Goal: Task Accomplishment & Management: Use online tool/utility

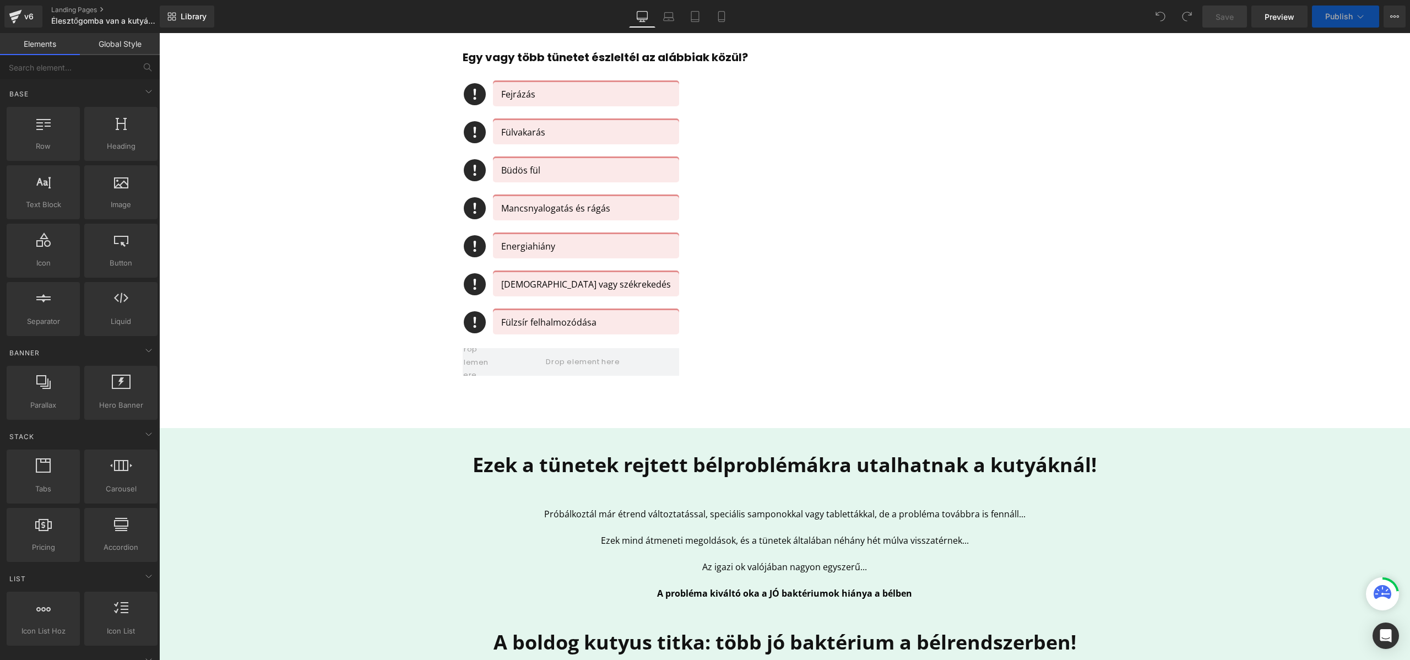
scroll to position [494, 0]
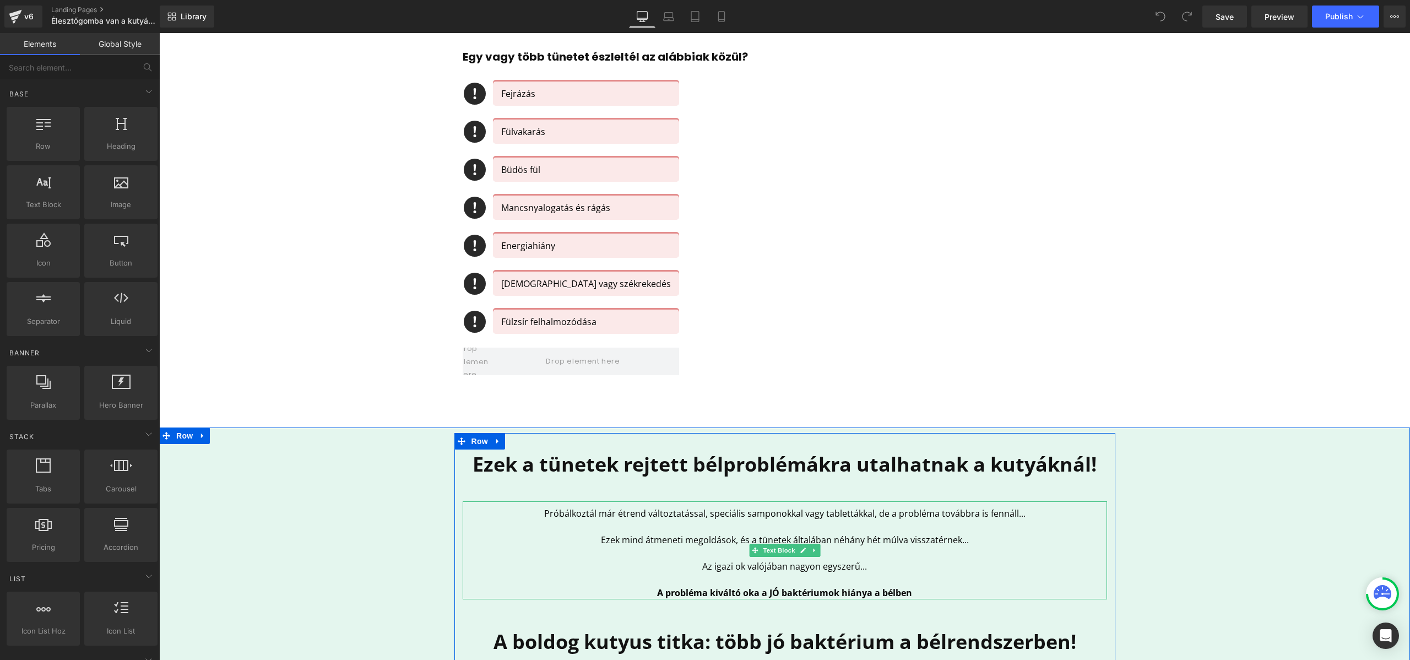
click at [566, 510] on p "Próbálkoztál már étrend változtatással, speciális samponokkal vagy tablettákkal…" at bounding box center [785, 513] width 645 height 13
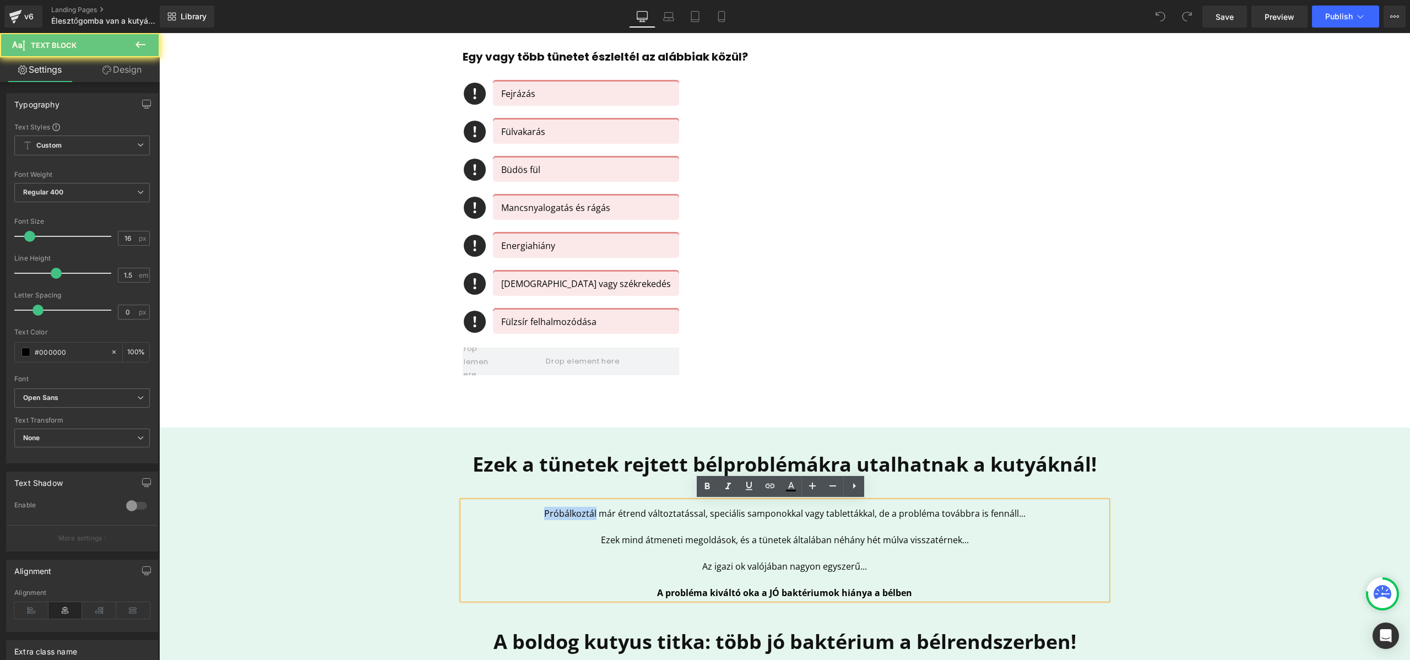
click at [566, 510] on p "Próbálkoztál már étrend változtatással, speciális samponokkal vagy tablettákkal…" at bounding box center [785, 513] width 645 height 13
click at [550, 513] on p "Próbálkoztál már étrend változtatással, speciális samponokkal vagy tablettákkal…" at bounding box center [785, 513] width 645 height 13
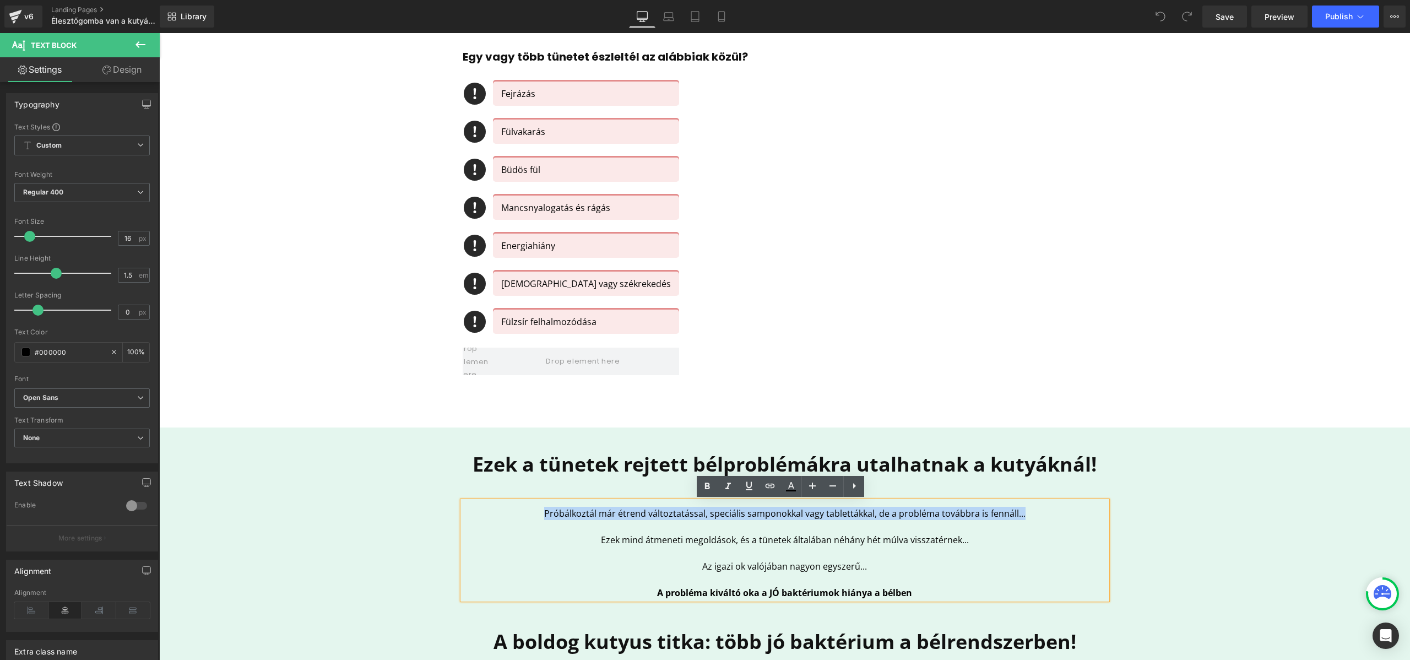
drag, startPoint x: 543, startPoint y: 513, endPoint x: 1025, endPoint y: 511, distance: 481.5
click at [1025, 511] on p "Próbálkoztál már étrend változtatással, speciális samponokkal vagy tablettákkal…" at bounding box center [785, 513] width 645 height 13
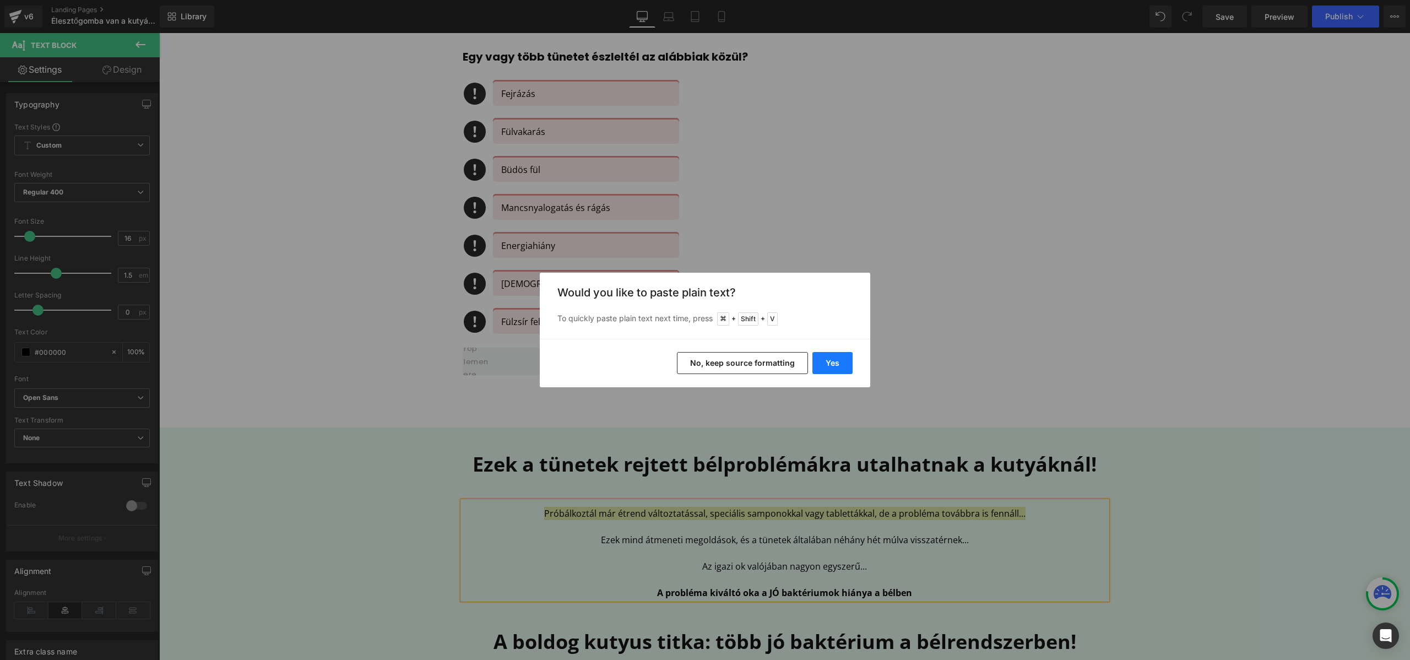
click at [835, 360] on button "Yes" at bounding box center [833, 363] width 40 height 22
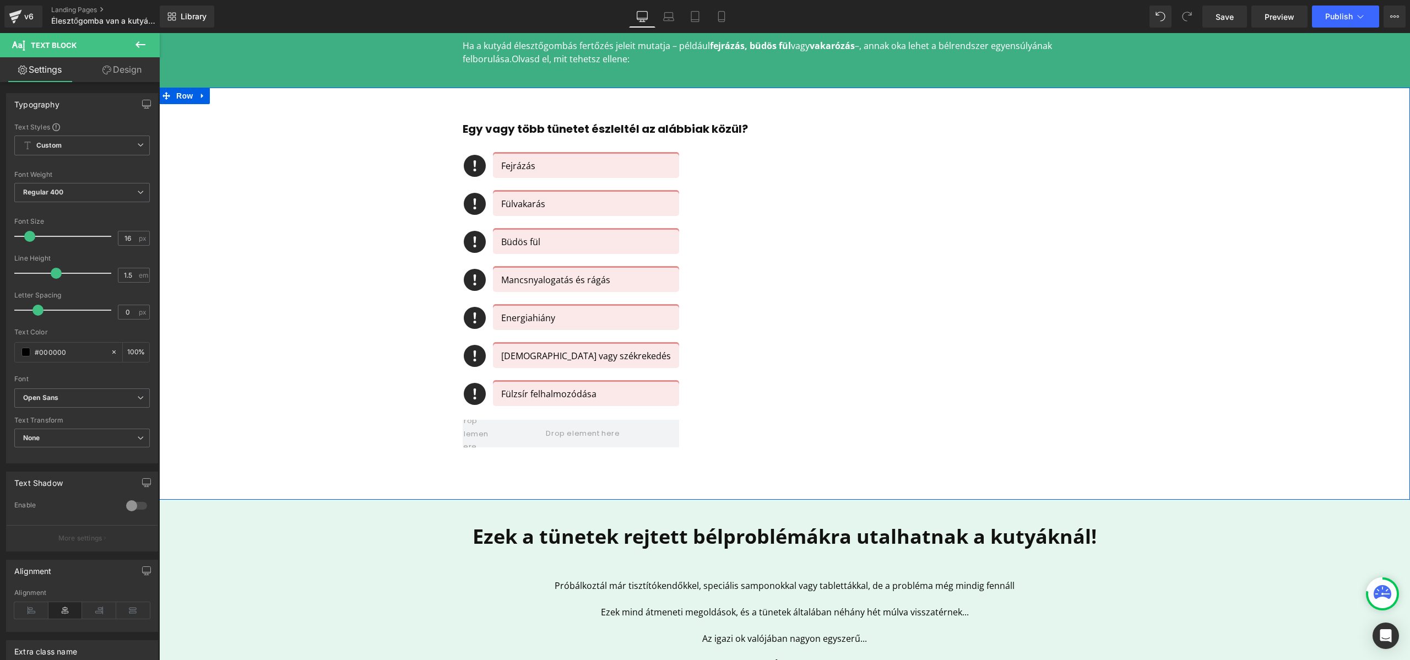
scroll to position [212, 0]
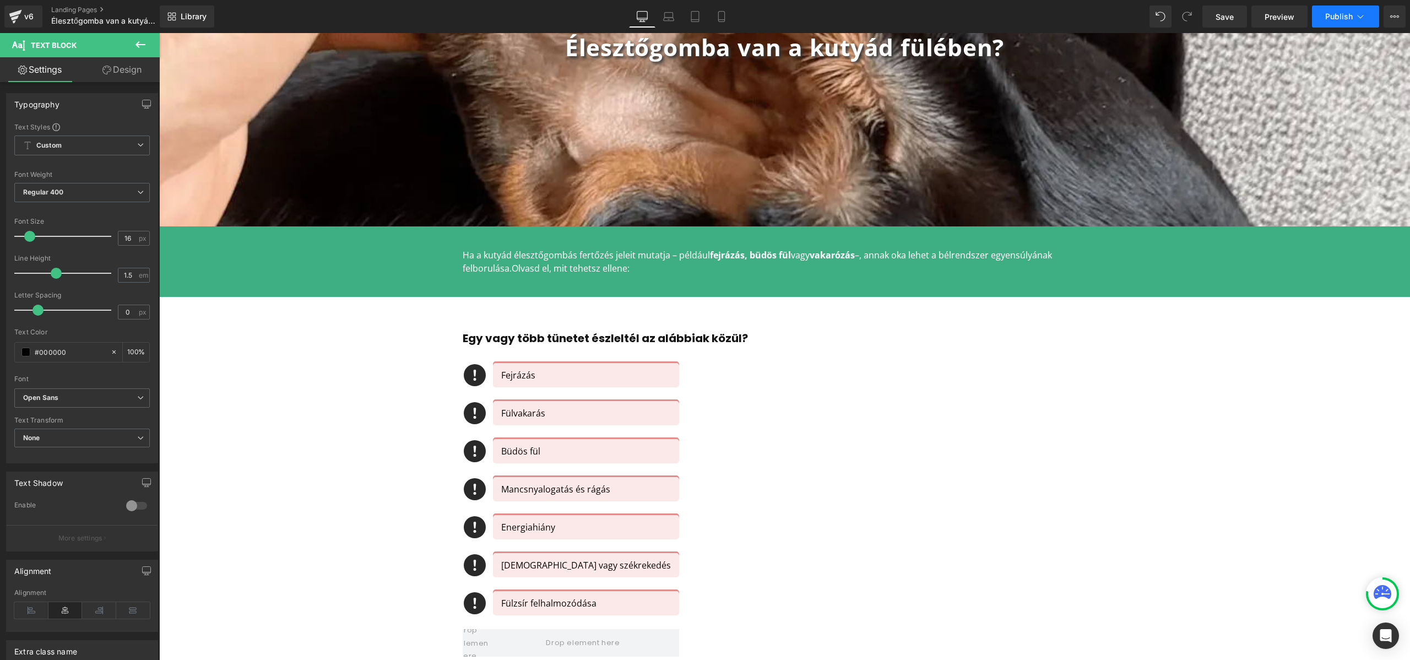
click at [1341, 16] on span "Publish" at bounding box center [1340, 16] width 28 height 9
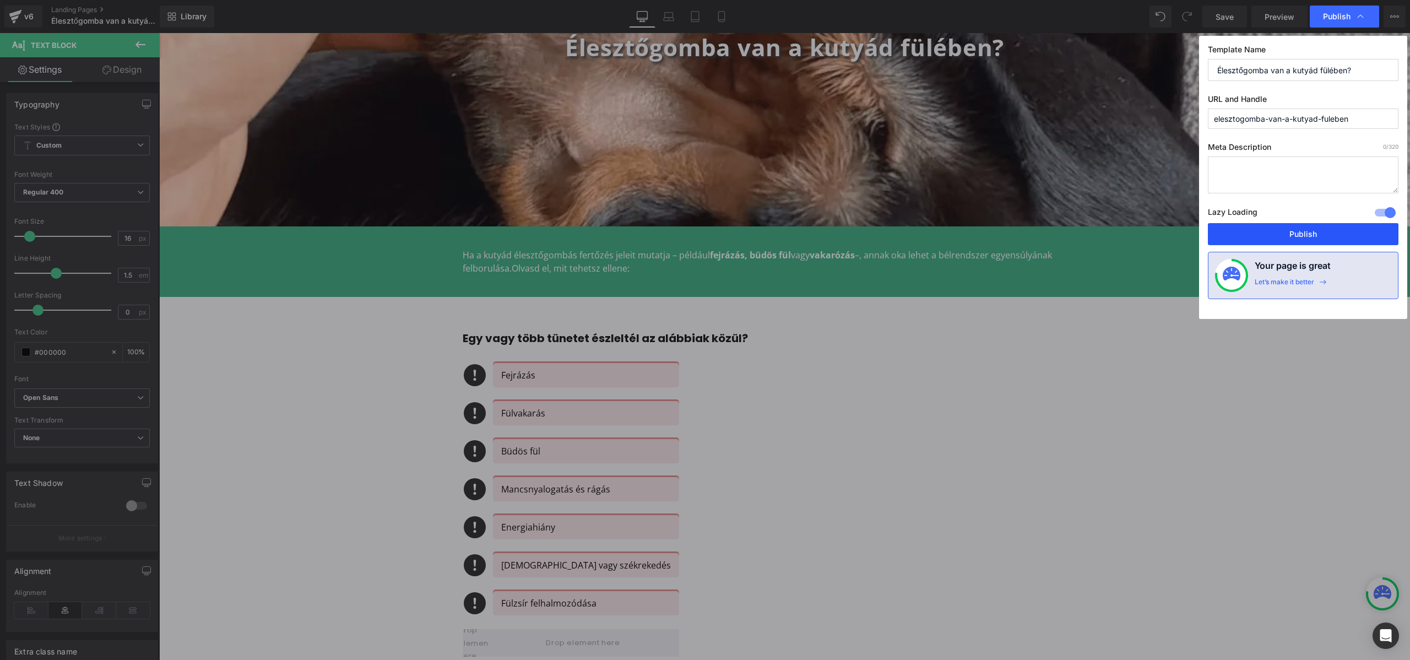
click at [1300, 239] on button "Publish" at bounding box center [1303, 234] width 191 height 22
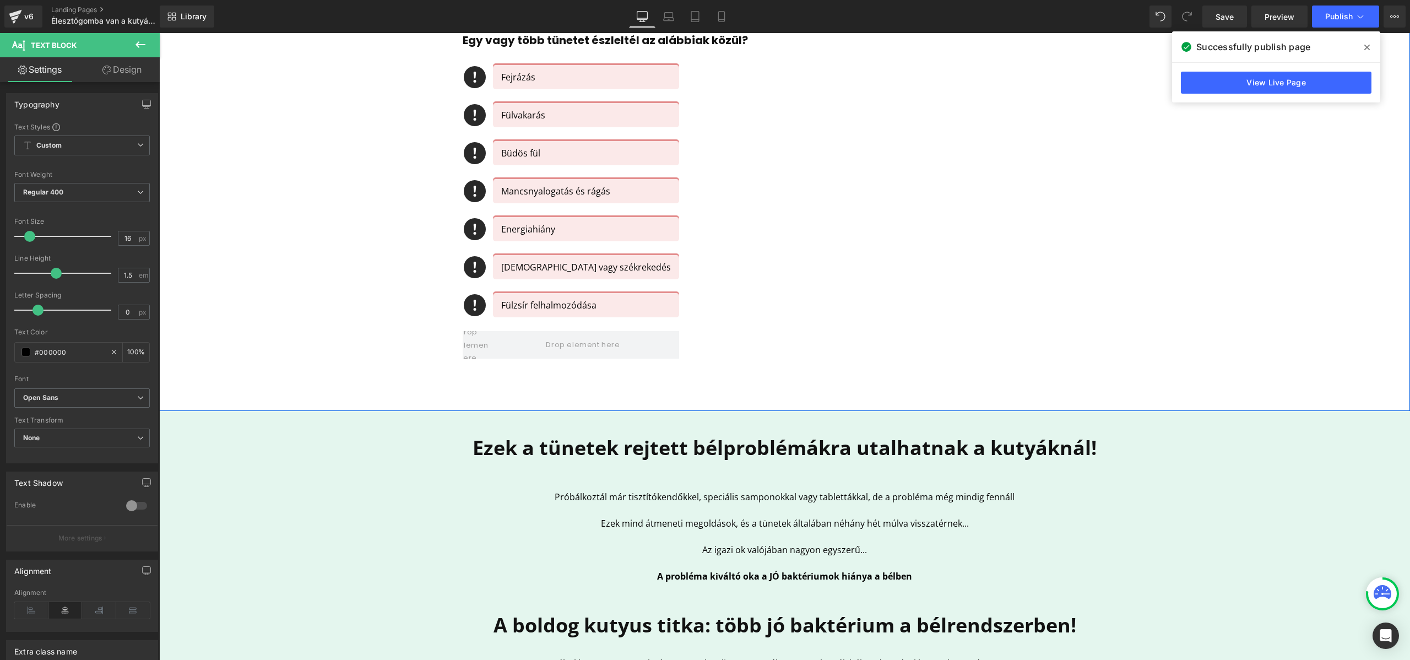
scroll to position [513, 0]
